Goal: Transaction & Acquisition: Purchase product/service

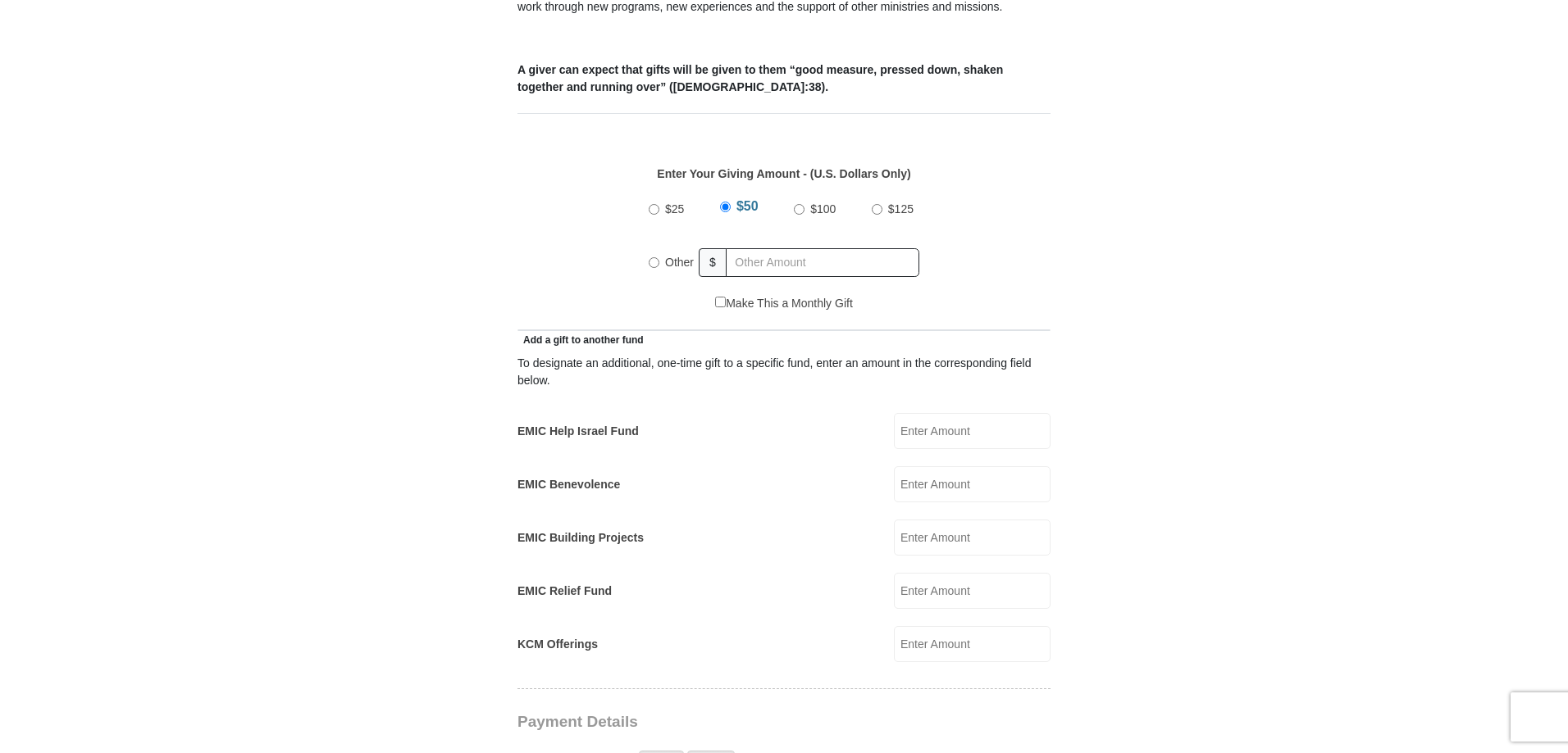
scroll to position [655, 0]
radio input "true"
click at [791, 248] on input "text" at bounding box center [826, 262] width 188 height 29
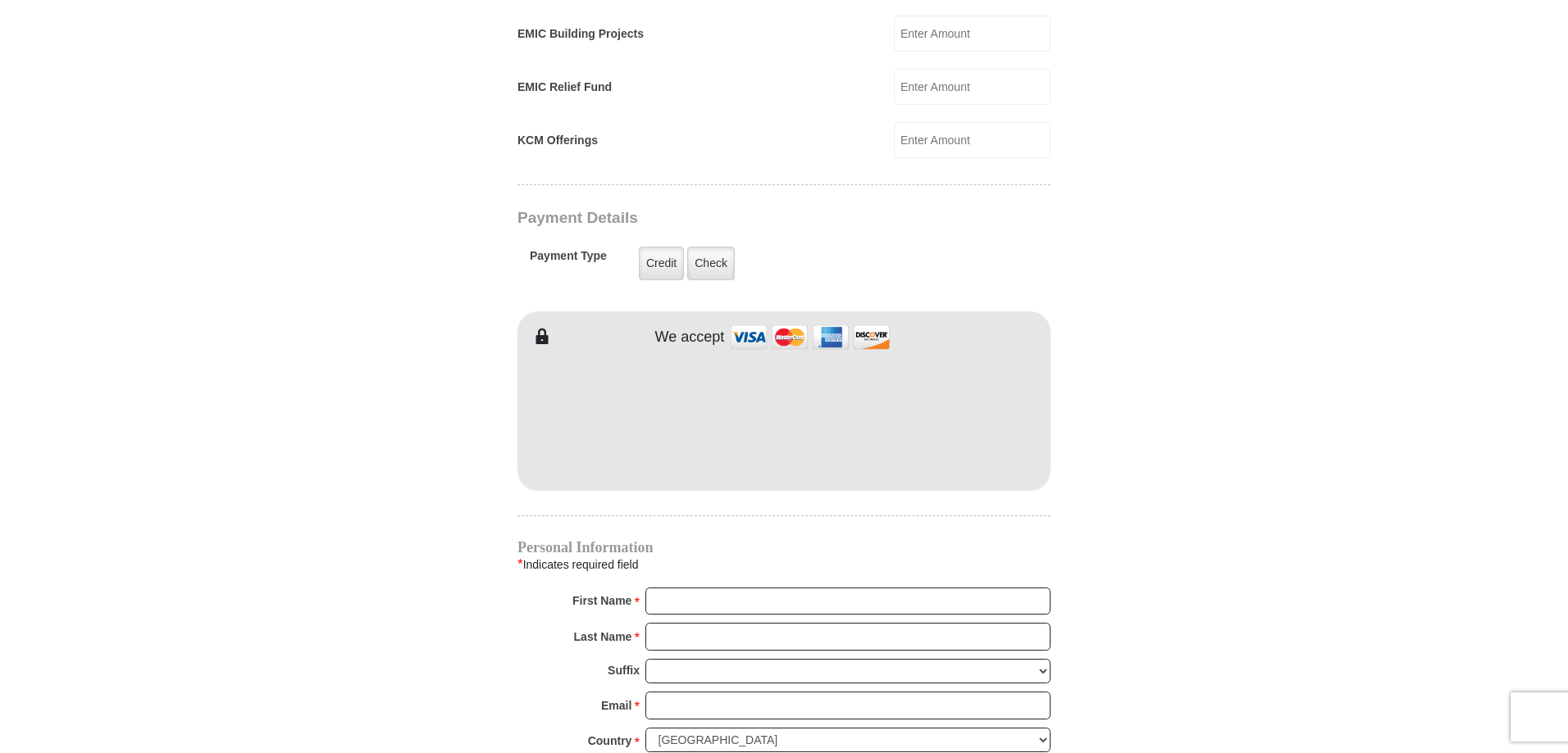
scroll to position [1152, 0]
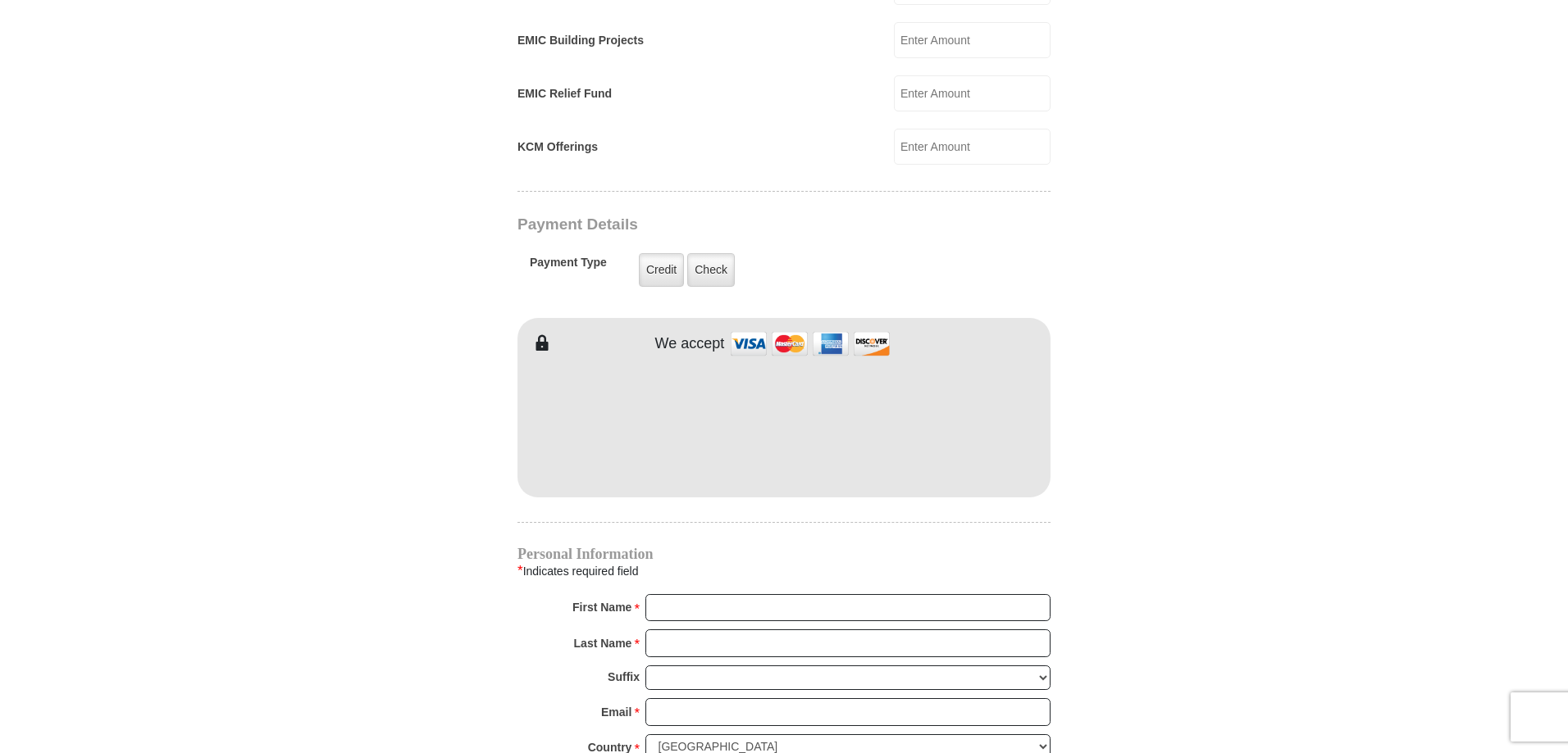
type input "342.30"
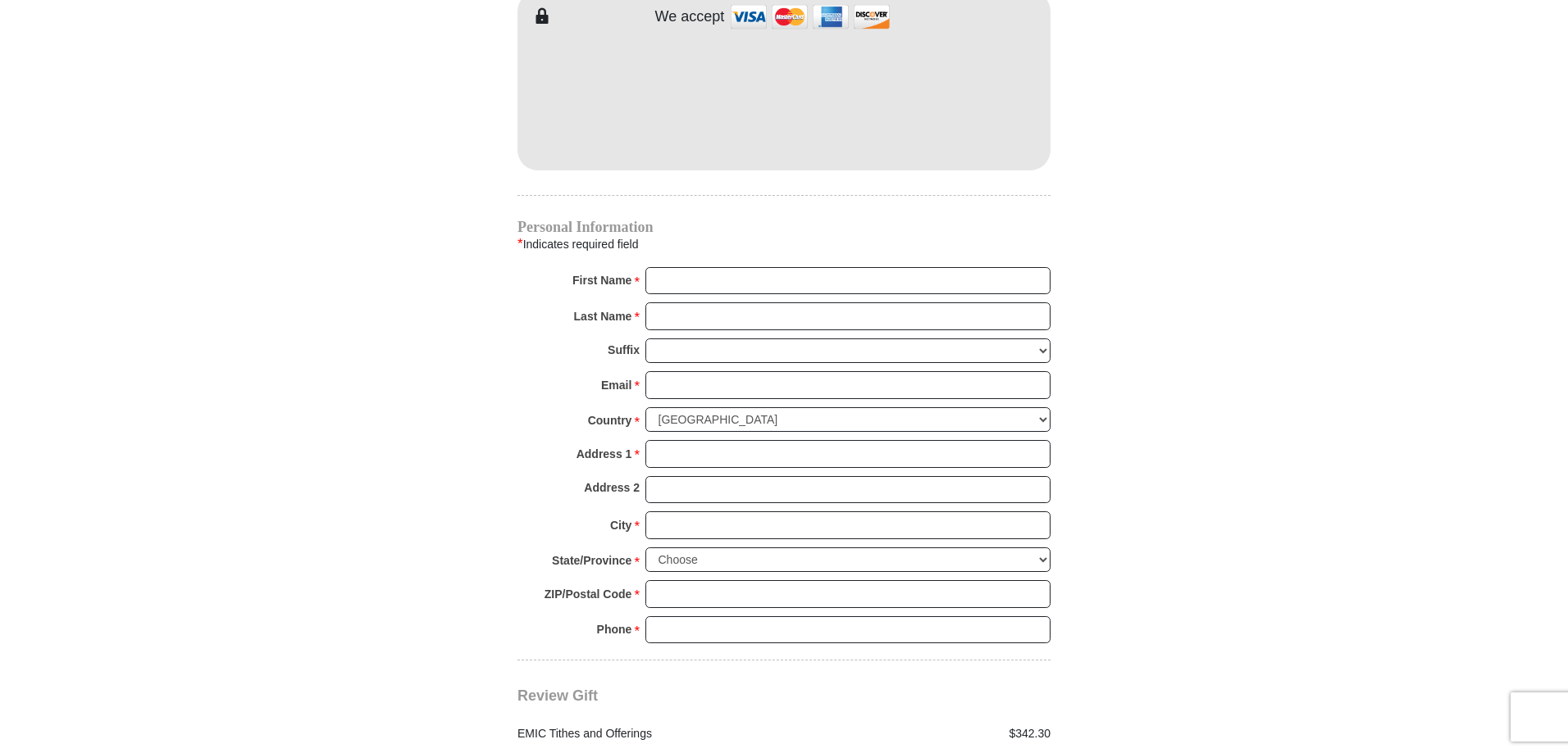
scroll to position [1481, 0]
click at [681, 267] on input "First Name *" at bounding box center [848, 280] width 405 height 28
type input "[PERSON_NAME]"
drag, startPoint x: 706, startPoint y: 288, endPoint x: 717, endPoint y: 303, distance: 18.6
click at [706, 302] on input "Last Name *" at bounding box center [848, 315] width 405 height 28
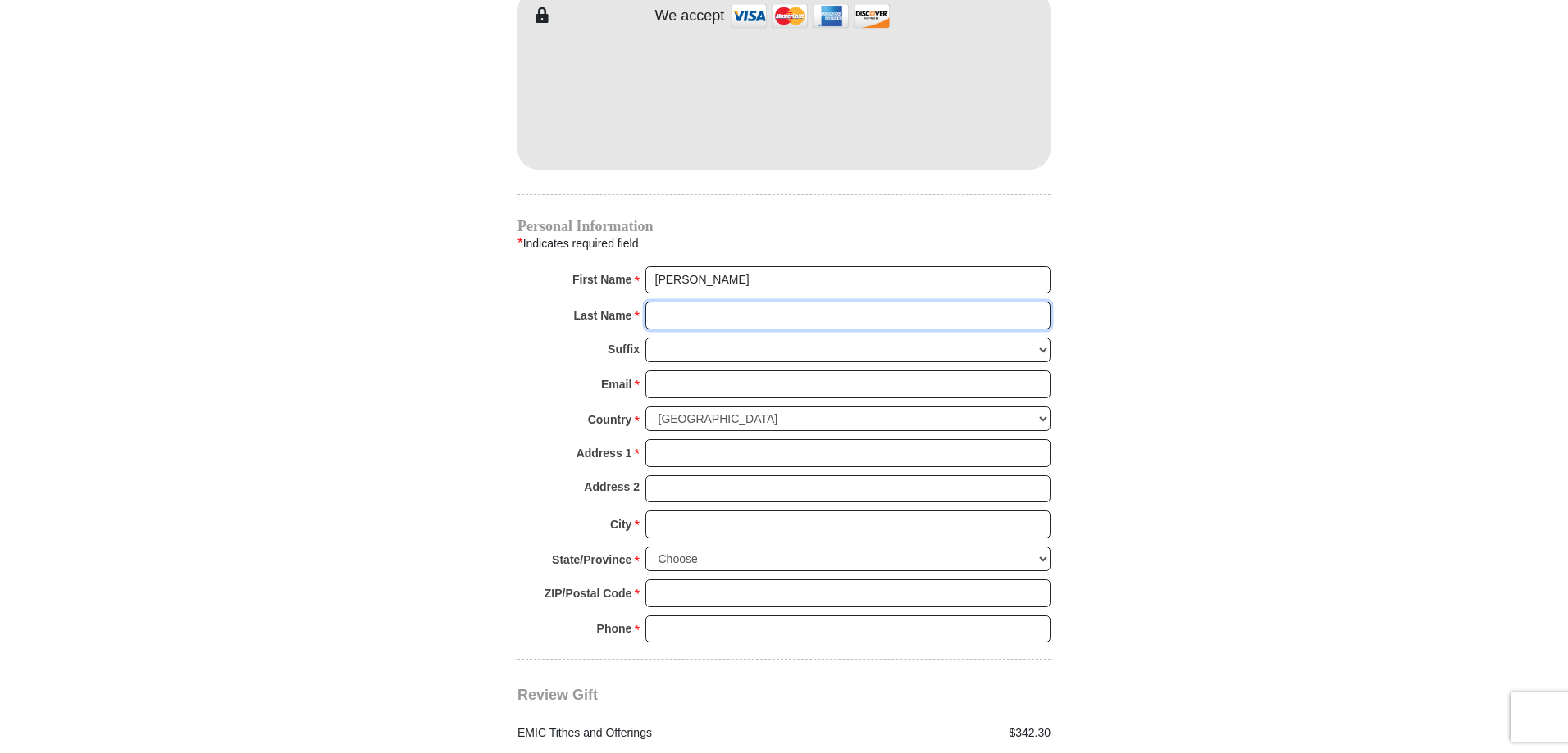
type input "[PERSON_NAME]"
click at [724, 371] on input "Email *" at bounding box center [848, 384] width 405 height 28
type input "[EMAIL_ADDRESS][DOMAIN_NAME]"
type input "[STREET_ADDRESS]"
type input "[PERSON_NAME]"
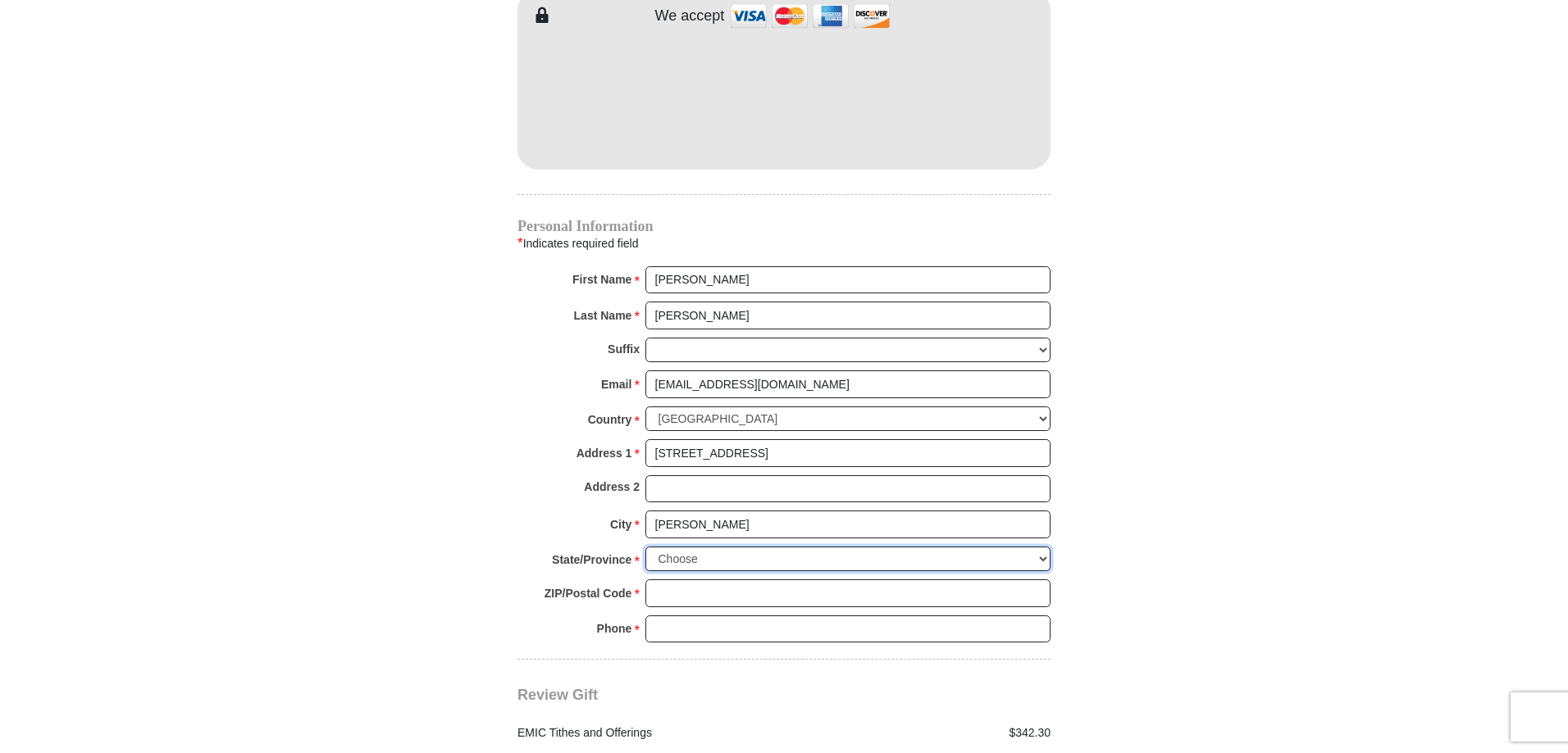
select select "MA"
type input "01516"
click at [728, 616] on input "5084761577" at bounding box center [848, 629] width 405 height 28
type input "7744820491"
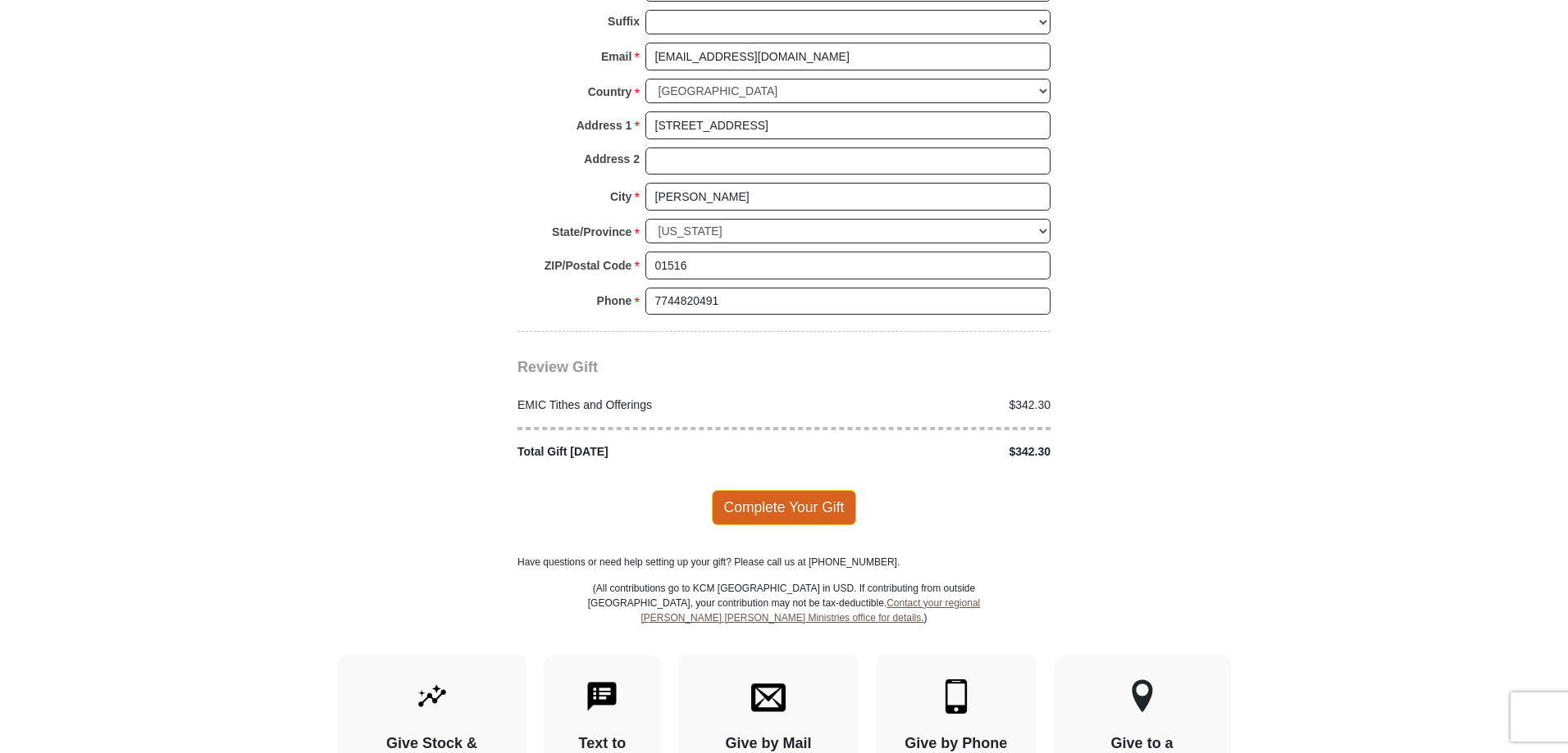
click at [798, 491] on span "Complete Your Gift" at bounding box center [784, 508] width 145 height 34
